Goal: Task Accomplishment & Management: Use online tool/utility

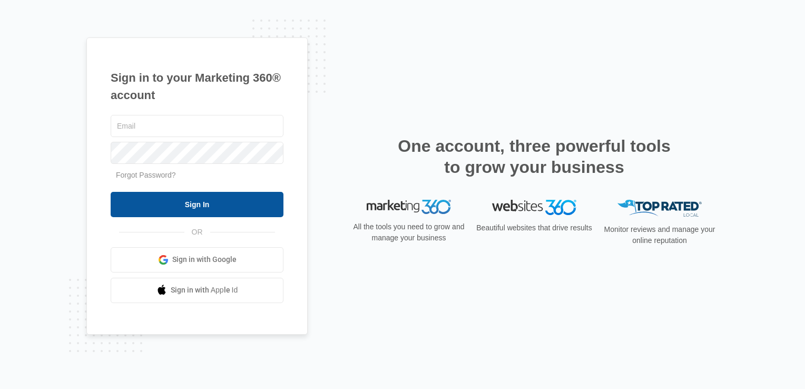
type input "[EMAIL_ADDRESS][DOMAIN_NAME]"
click at [247, 209] on input "Sign In" at bounding box center [197, 204] width 173 height 25
